Goal: Task Accomplishment & Management: Manage account settings

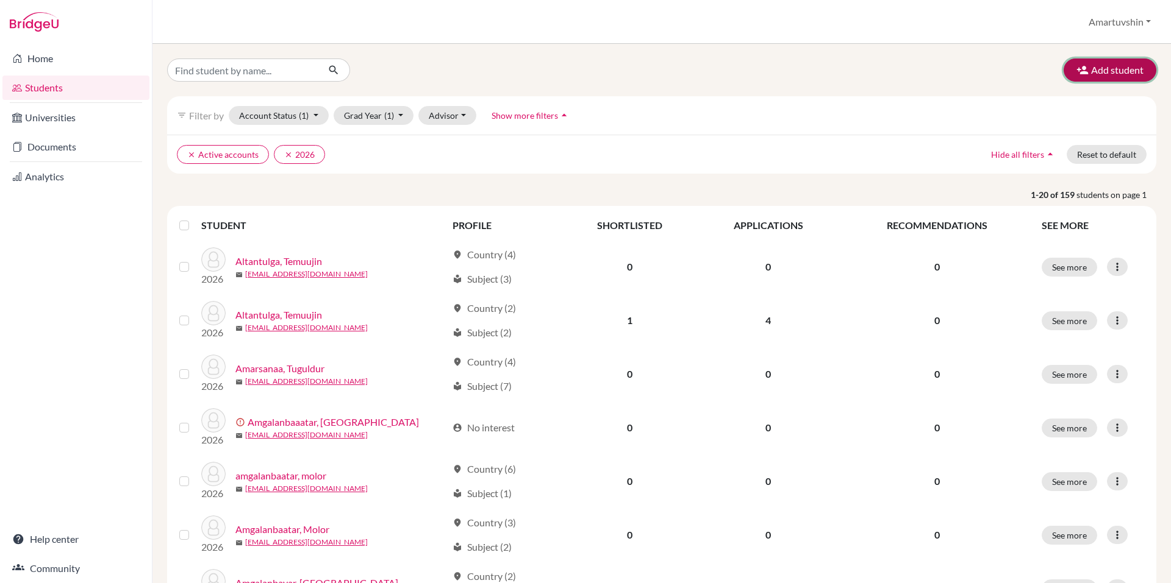
click at [1094, 71] on button "Add student" at bounding box center [1109, 70] width 93 height 23
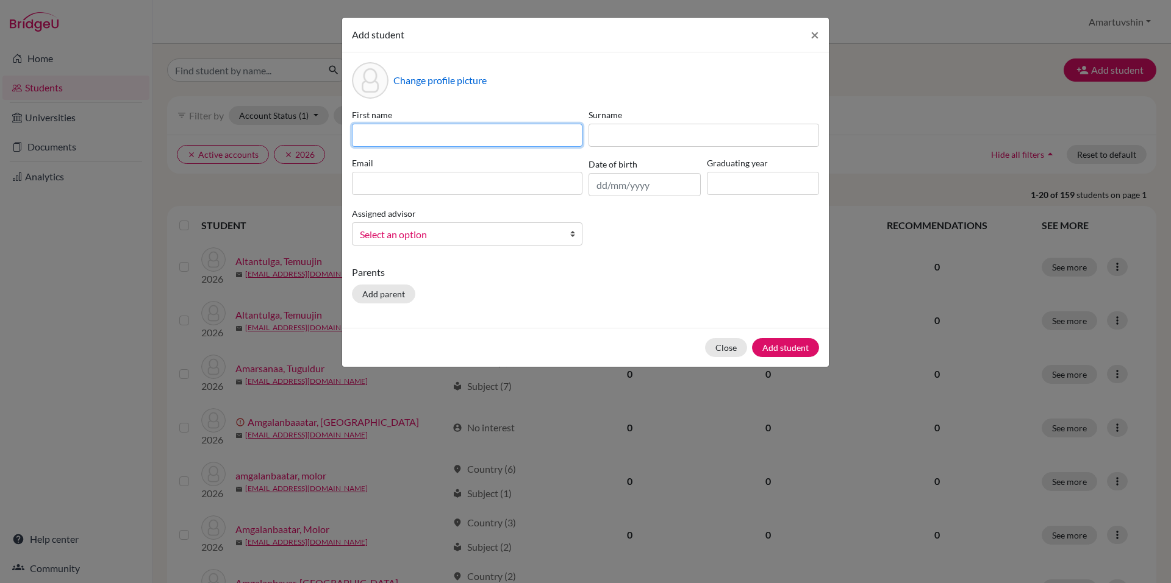
click at [430, 143] on input at bounding box center [467, 135] width 230 height 23
type input "N"
click at [229, 70] on div "Add student × Change profile picture First name N Surname Email Date of birth G…" at bounding box center [585, 291] width 1171 height 583
click at [246, 70] on div "Add student × Change profile picture First name N Surname Email Date of birth G…" at bounding box center [585, 291] width 1171 height 583
click at [810, 35] on span "×" at bounding box center [814, 35] width 9 height 18
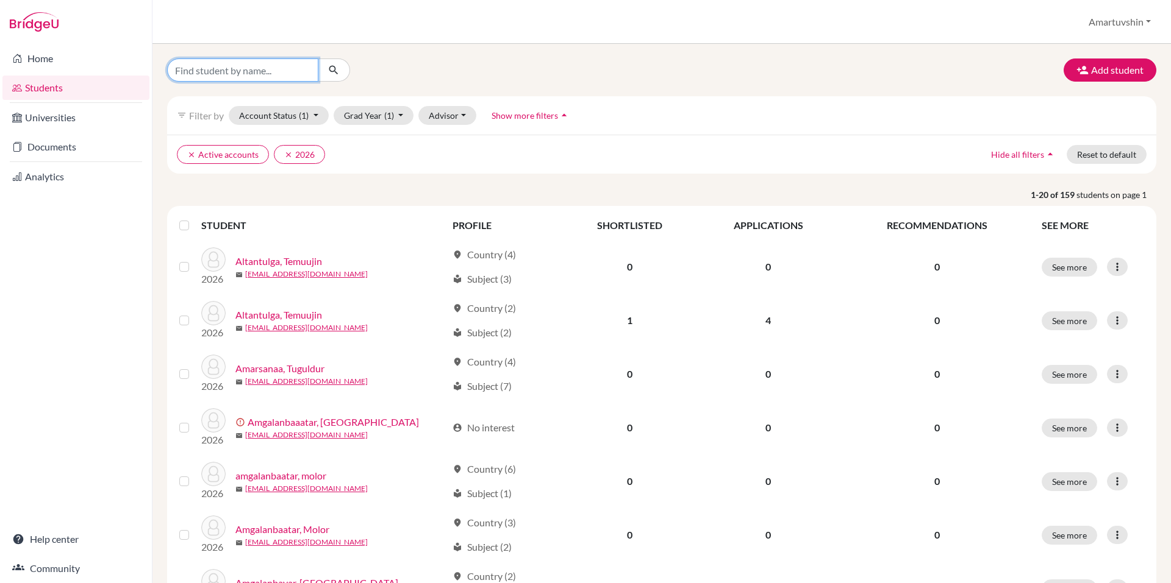
click at [275, 72] on input "Find student by name..." at bounding box center [242, 70] width 151 height 23
type input "narangoo"
click button "submit" at bounding box center [334, 70] width 32 height 23
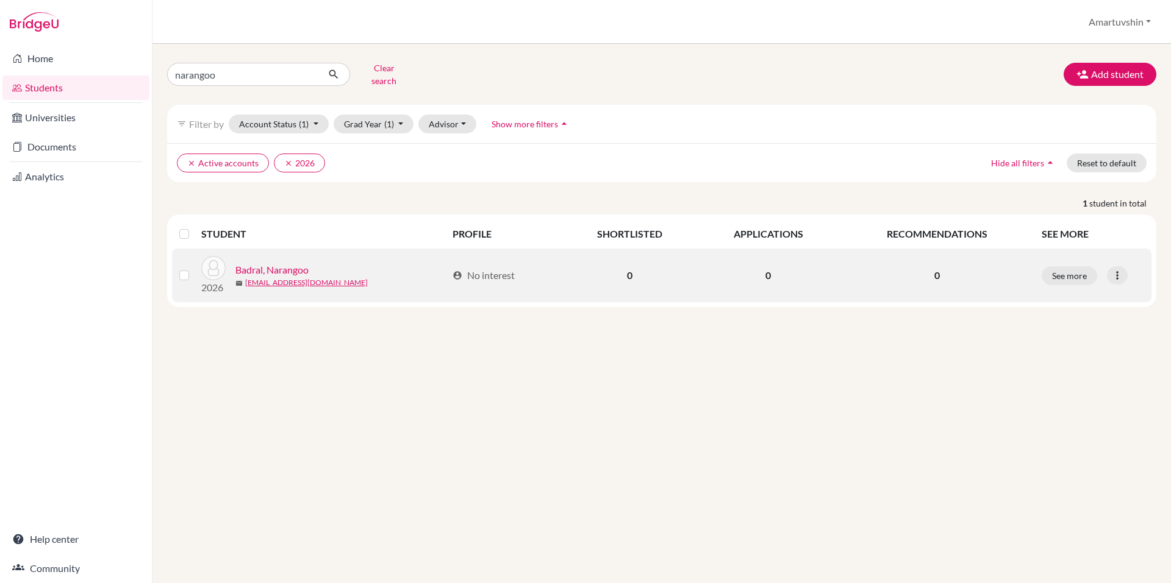
click at [291, 263] on link "Badral, Narangoo" at bounding box center [271, 270] width 73 height 15
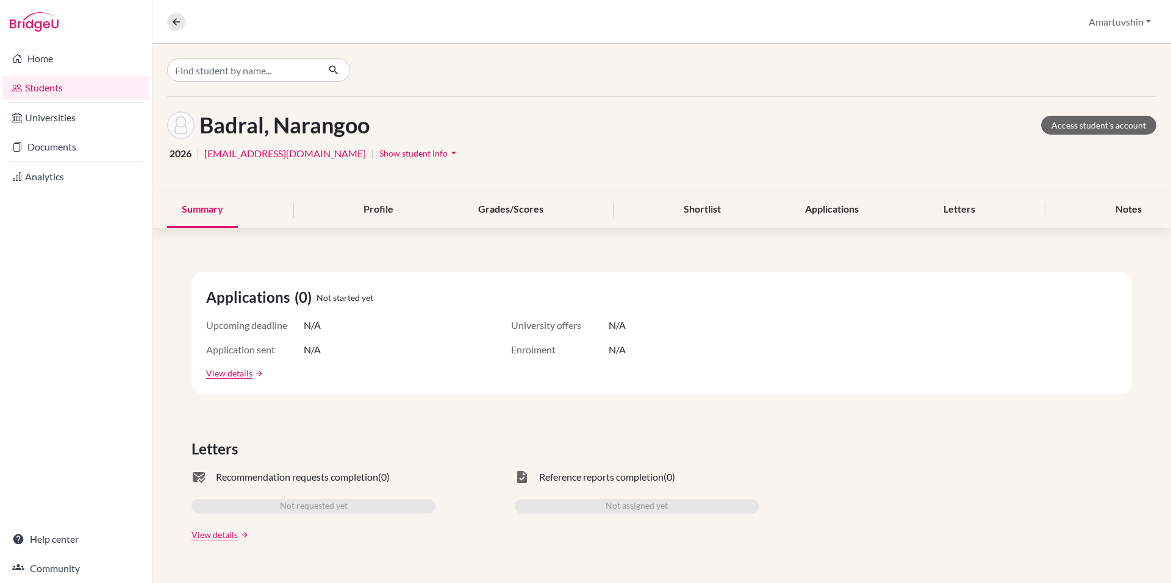
scroll to position [59, 0]
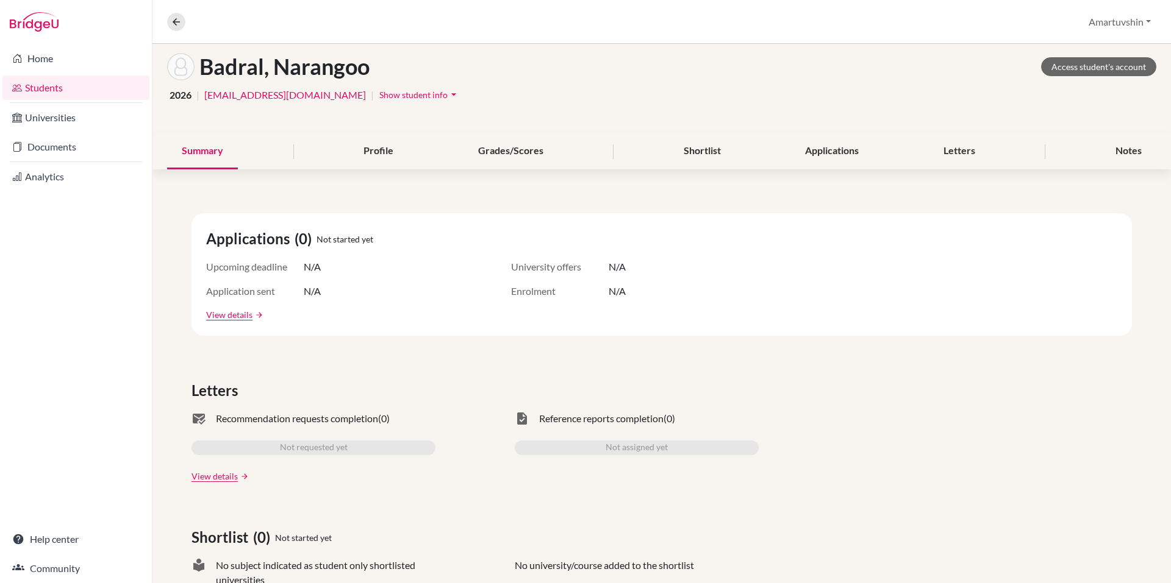
click at [447, 95] on icon "arrow_drop_down" at bounding box center [453, 94] width 12 height 12
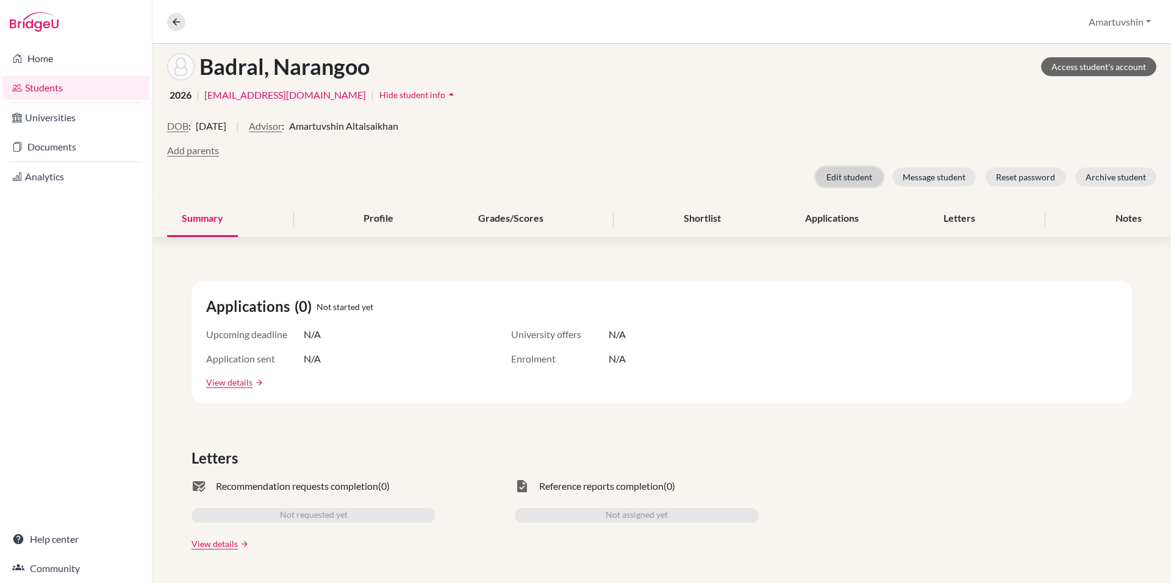
click at [838, 184] on button "Edit student" at bounding box center [849, 177] width 66 height 19
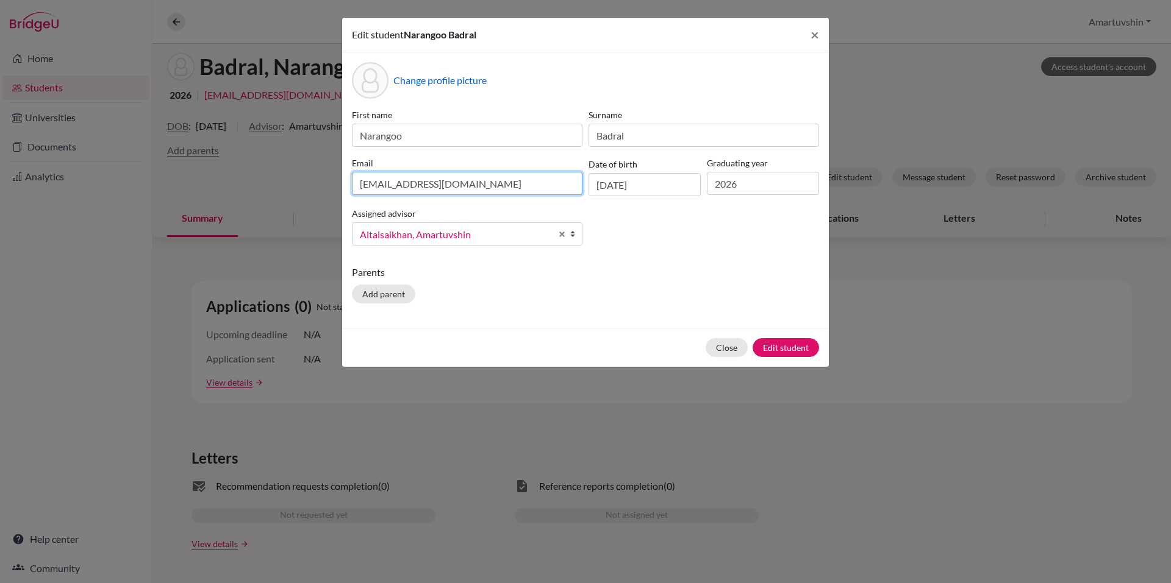
click at [501, 185] on input "[EMAIL_ADDRESS][DOMAIN_NAME]" at bounding box center [467, 183] width 230 height 23
paste input "narangoobadral28"
type input "[EMAIL_ADDRESS][DOMAIN_NAME]"
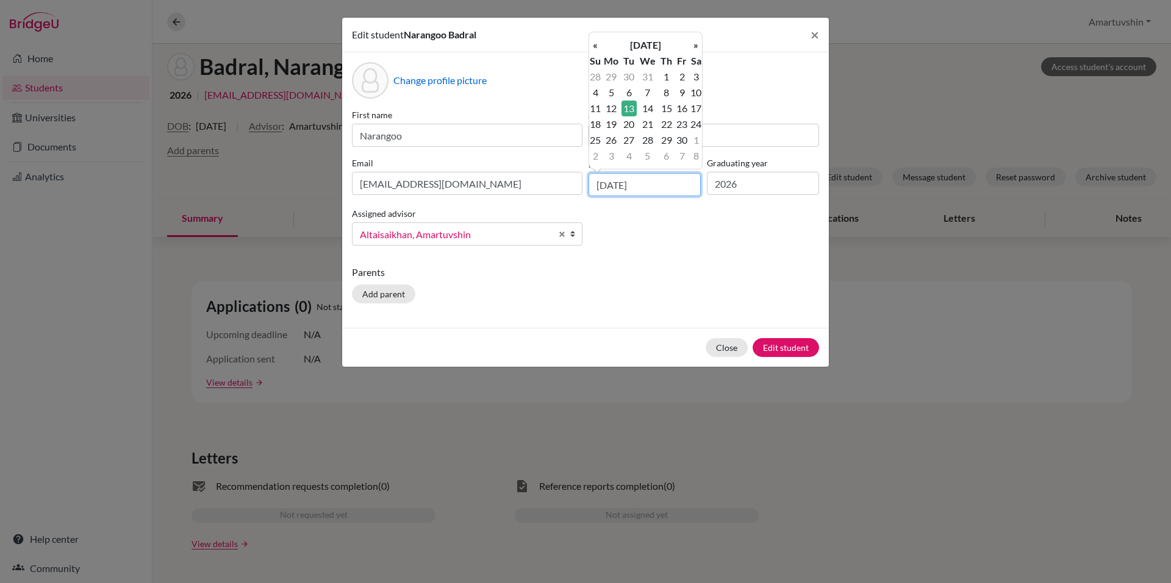
click at [666, 179] on input "[DATE]" at bounding box center [644, 184] width 112 height 23
click at [623, 188] on input "[DATE]" at bounding box center [644, 184] width 112 height 23
click at [607, 187] on input "[DATE]" at bounding box center [644, 184] width 112 height 23
type input "[DATE]"
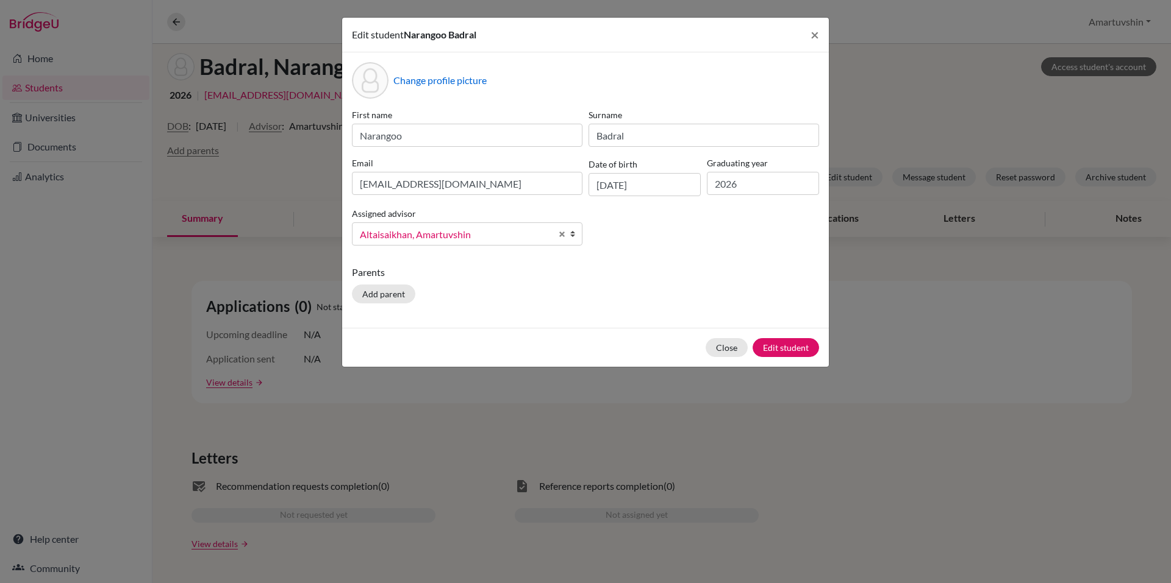
click at [682, 274] on p "Parents" at bounding box center [585, 272] width 467 height 15
click at [800, 351] on button "Edit student" at bounding box center [785, 347] width 66 height 19
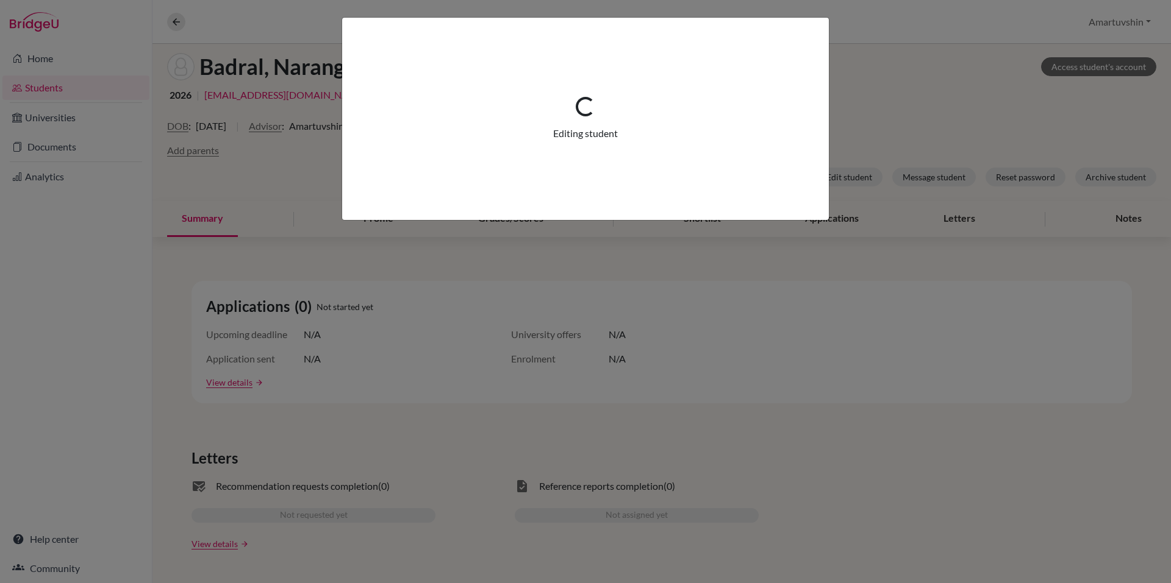
scroll to position [107, 0]
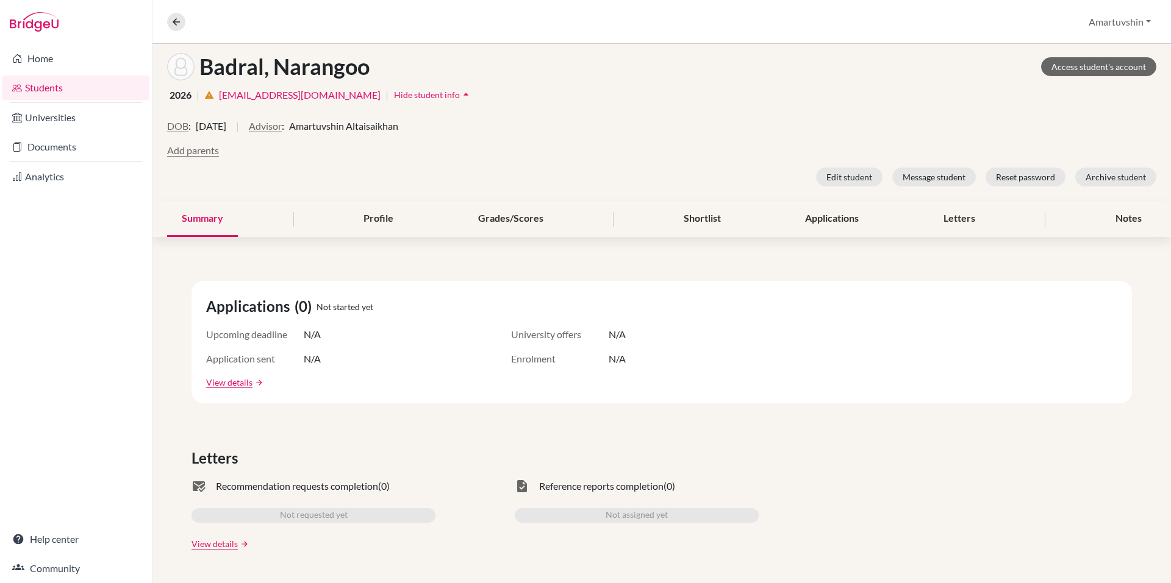
click at [557, 123] on div "DOB : [DEMOGRAPHIC_DATA] | Advisor : [PERSON_NAME]" at bounding box center [661, 131] width 989 height 24
click at [508, 105] on div "Badral, Narangoo Access student's account 2026 | warning [EMAIL_ADDRESS][DOMAIN…" at bounding box center [661, 119] width 1018 height 163
click at [476, 100] on div "2026 | warning [EMAIL_ADDRESS][DOMAIN_NAME] | Hide student info arrow_drop_up" at bounding box center [661, 94] width 989 height 19
click at [558, 70] on div "Badral, Narangoo Access student's account" at bounding box center [661, 66] width 989 height 27
